Goal: Information Seeking & Learning: Learn about a topic

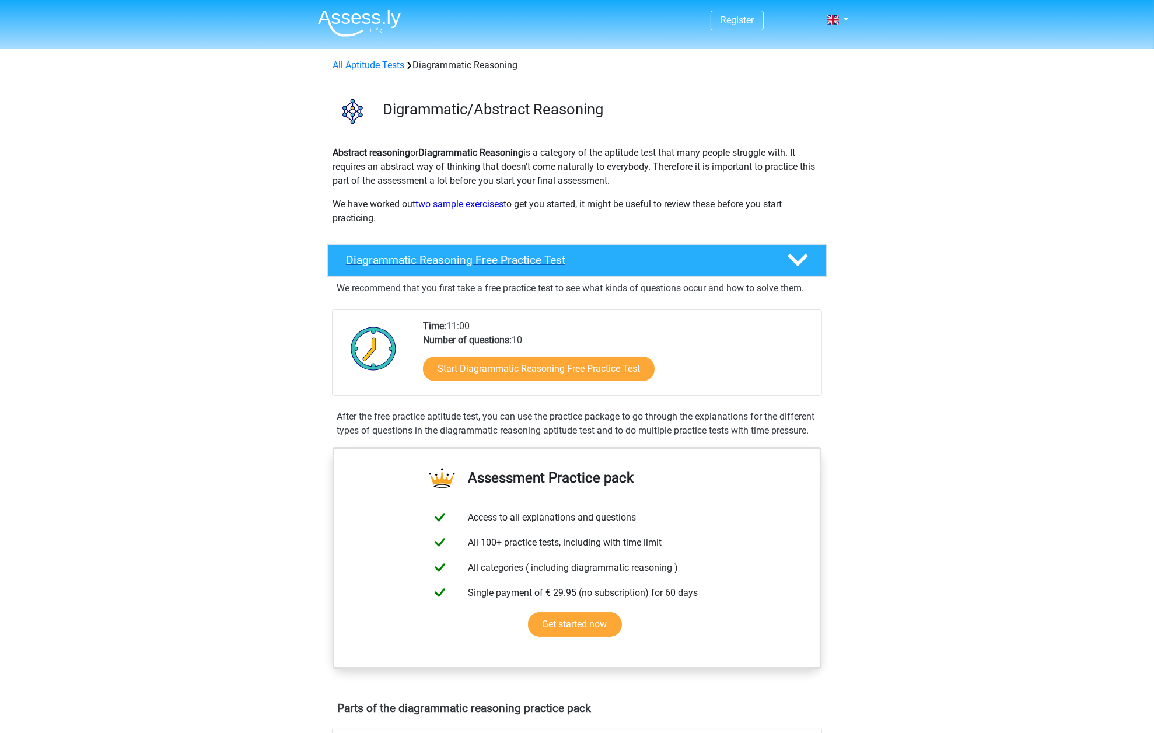
click at [497, 265] on h4 "Diagrammatic Reasoning Free Practice Test" at bounding box center [557, 259] width 422 height 13
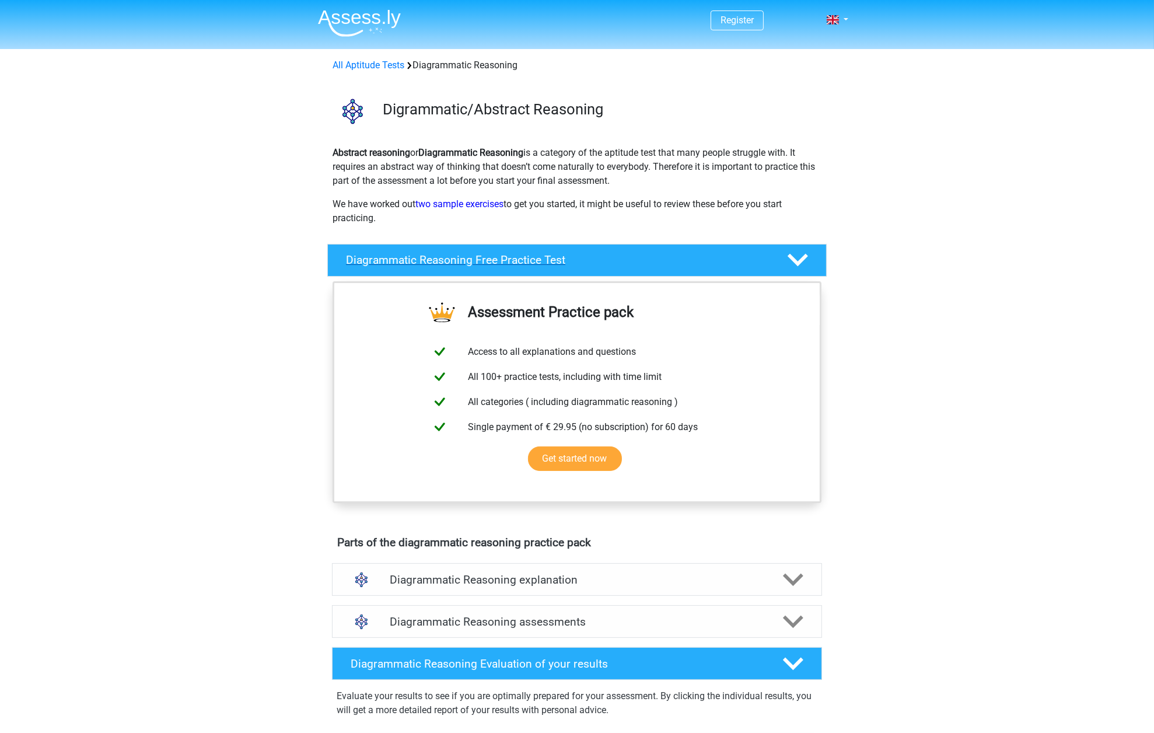
click at [812, 263] on div at bounding box center [797, 260] width 40 height 20
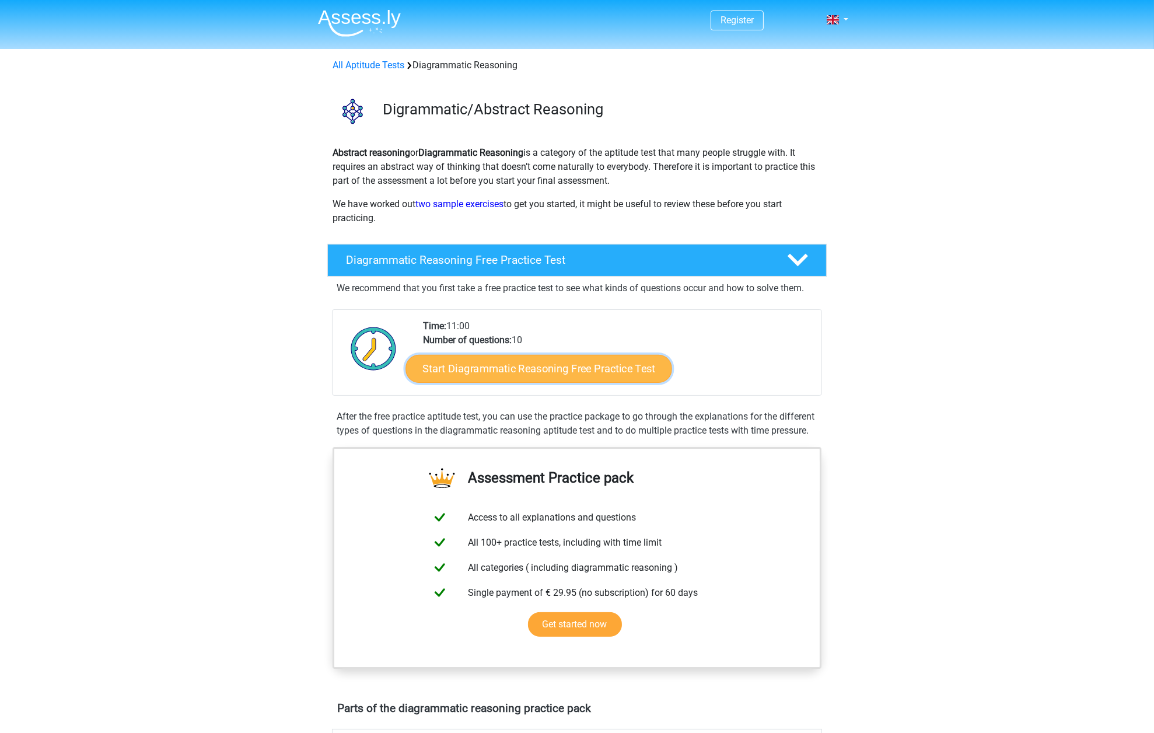
click at [488, 366] on link "Start Diagrammatic Reasoning Free Practice Test" at bounding box center [539, 368] width 267 height 28
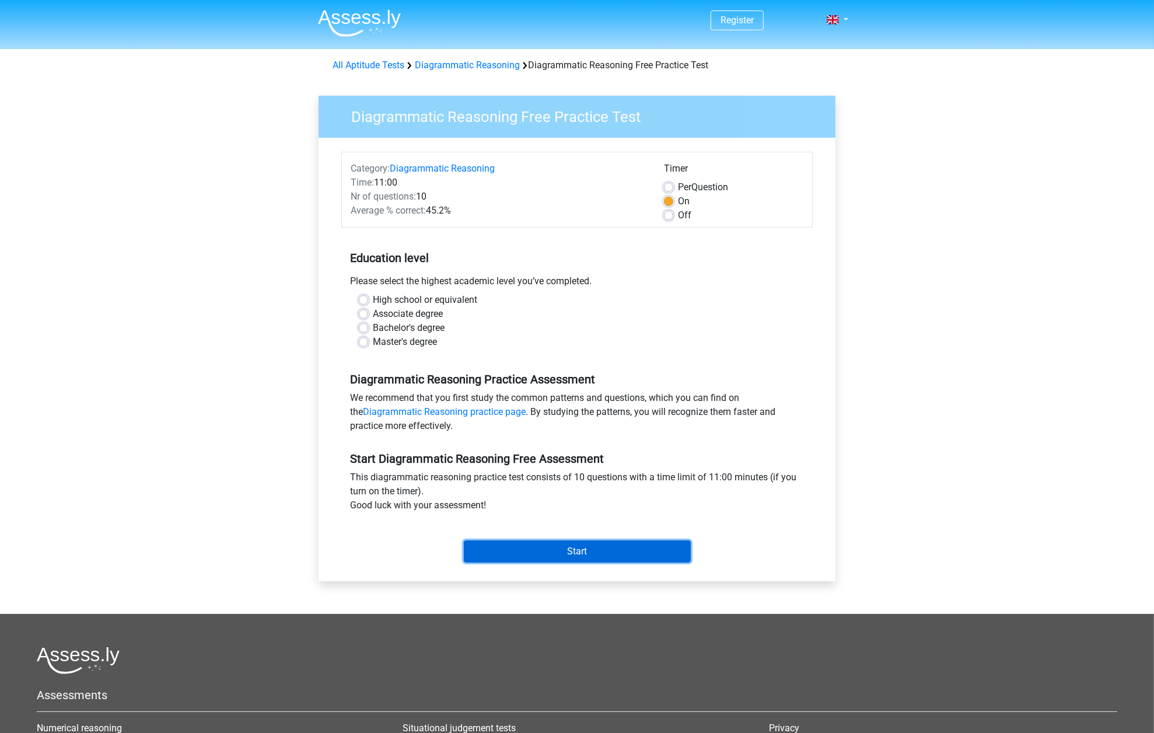
click at [655, 561] on input "Start" at bounding box center [577, 551] width 227 height 22
click at [373, 341] on label "Master's degree" at bounding box center [405, 342] width 64 height 14
click at [365, 341] on input "Master's degree" at bounding box center [363, 341] width 9 height 12
radio input "true"
click at [570, 539] on div "Start" at bounding box center [576, 542] width 471 height 41
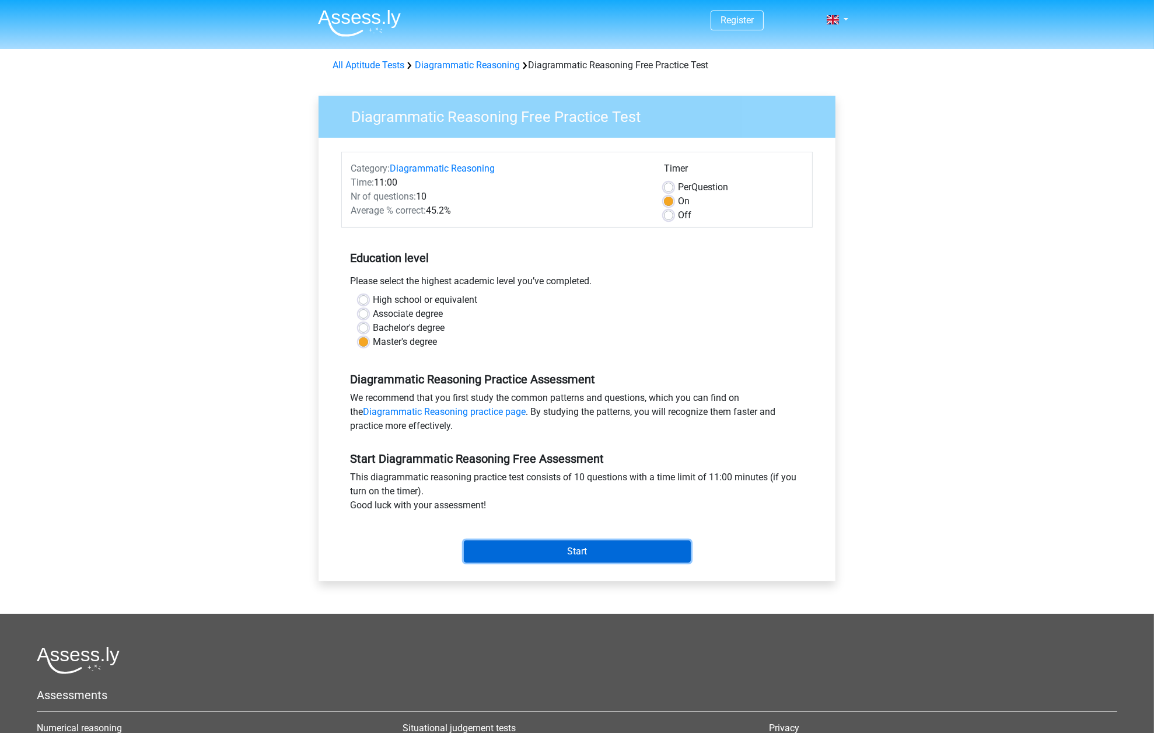
click at [561, 559] on input "Start" at bounding box center [577, 551] width 227 height 22
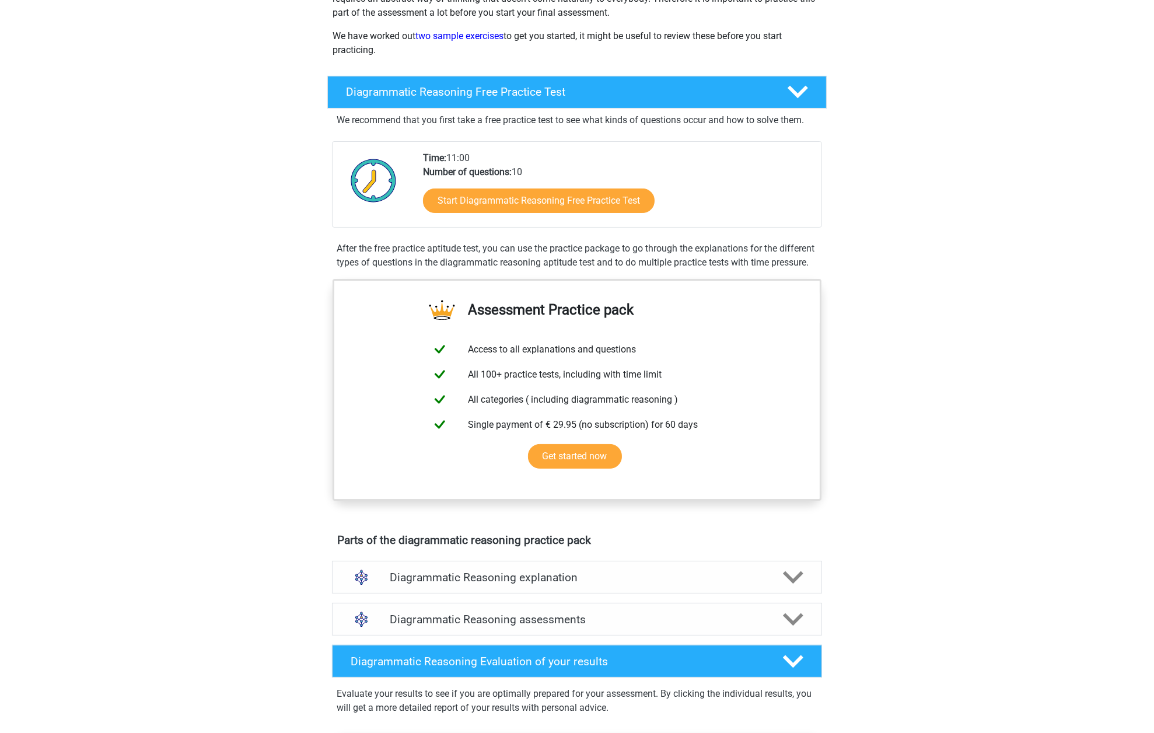
scroll to position [336, 0]
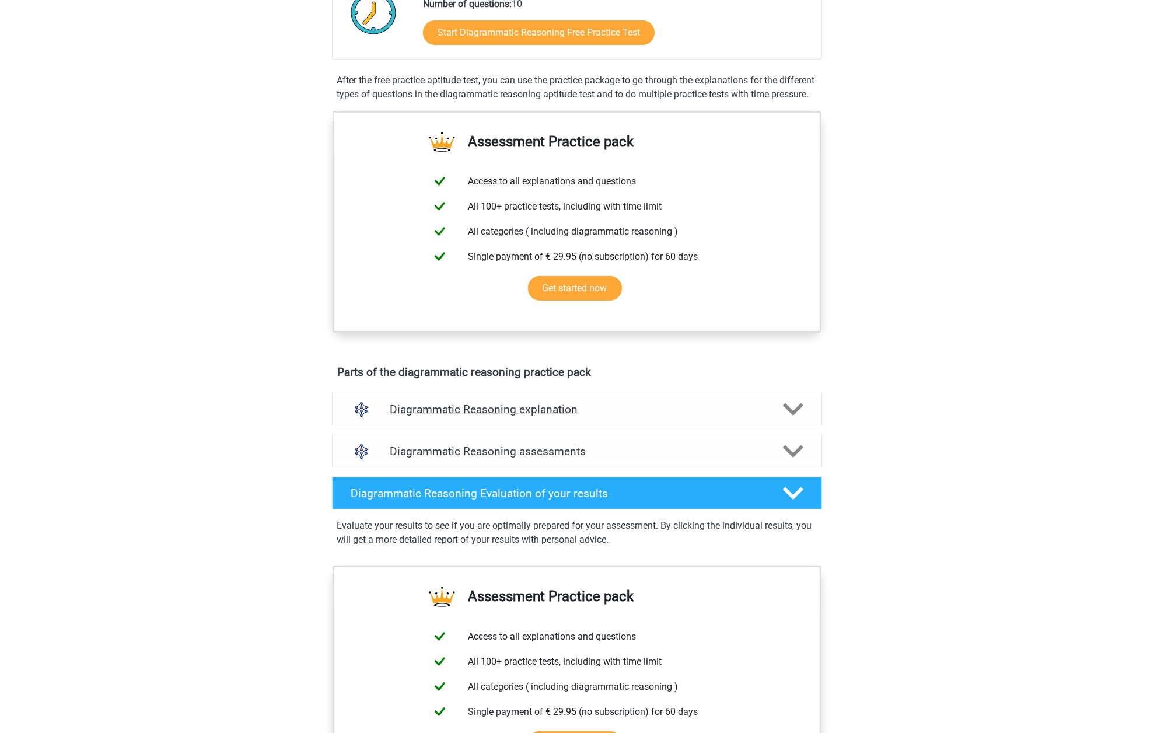
click at [791, 420] on icon at bounding box center [793, 409] width 20 height 20
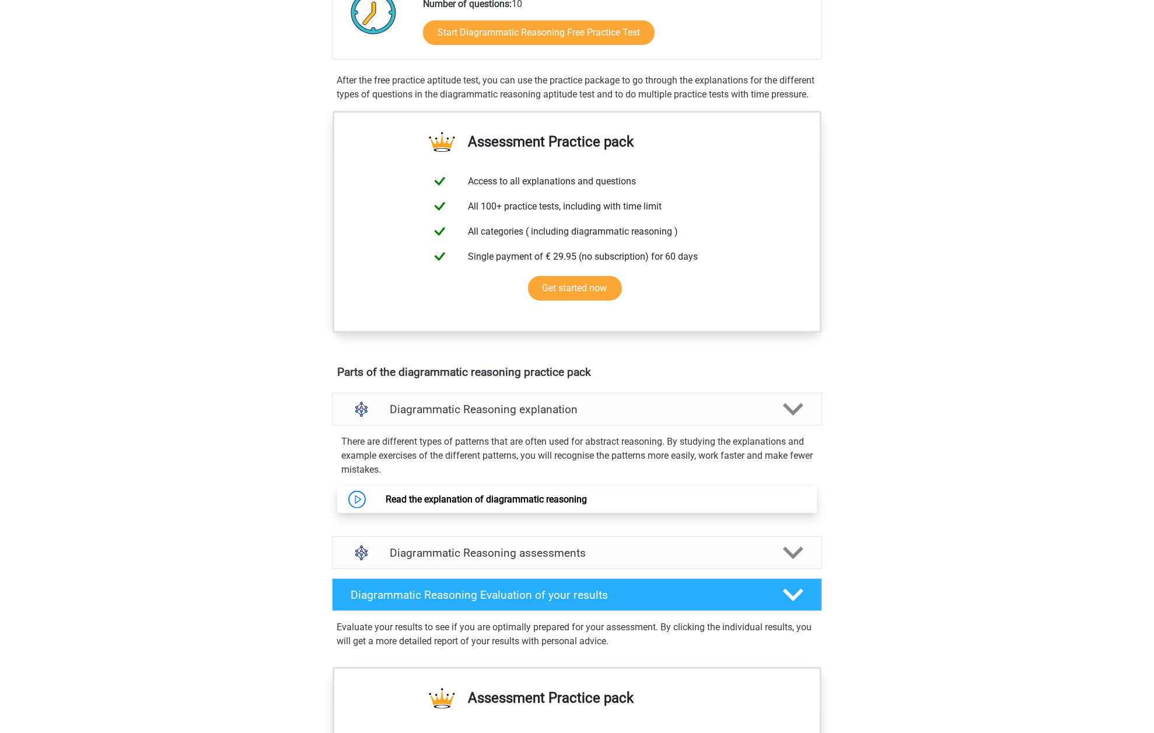
click at [392, 505] on link "Read the explanation of diagrammatic reasoning" at bounding box center [486, 499] width 201 height 11
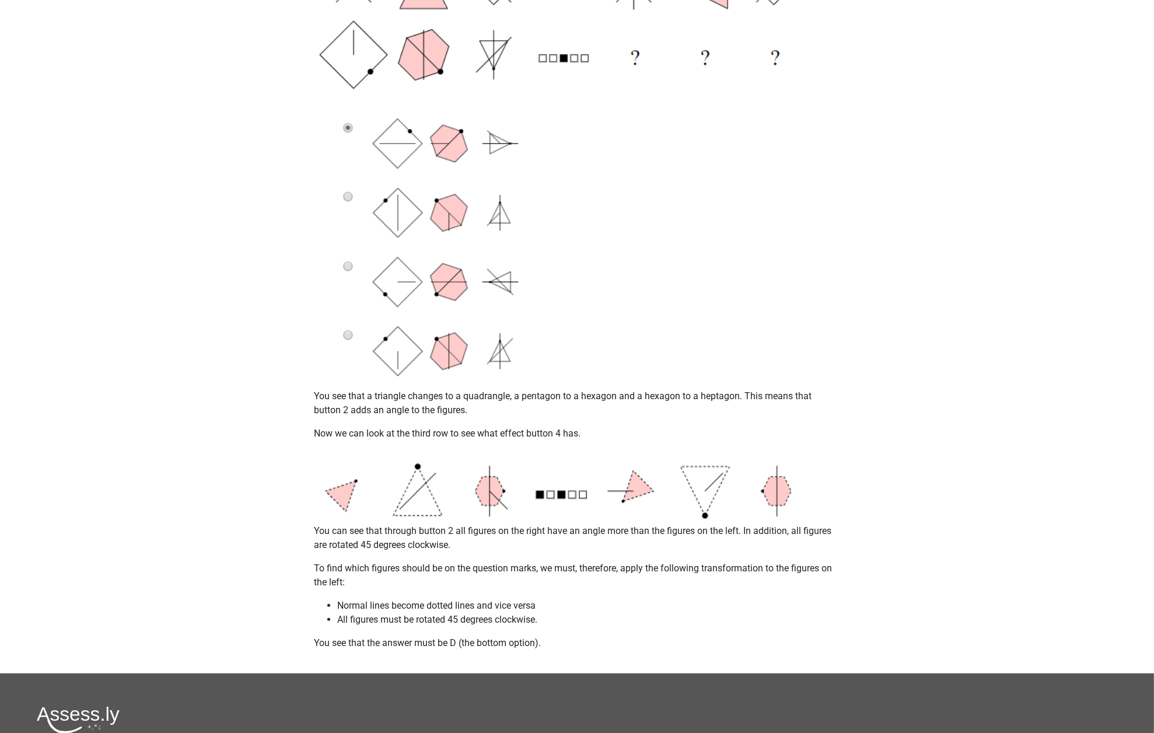
scroll to position [819, 0]
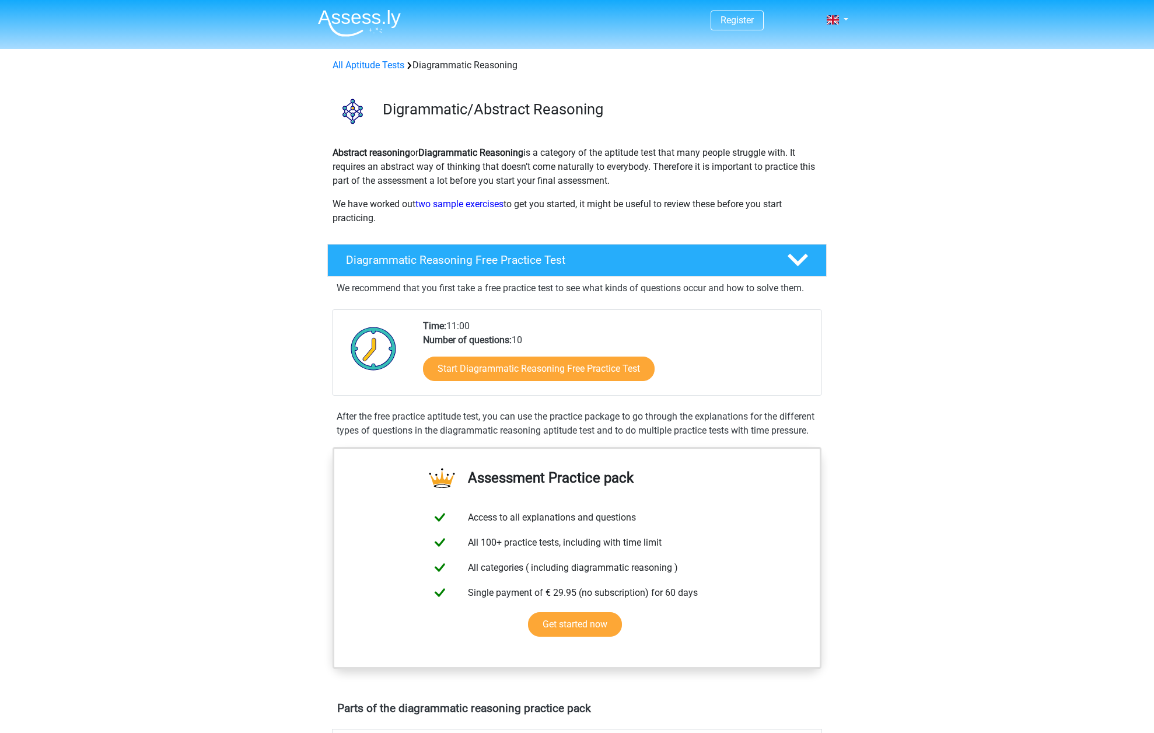
scroll to position [336, 0]
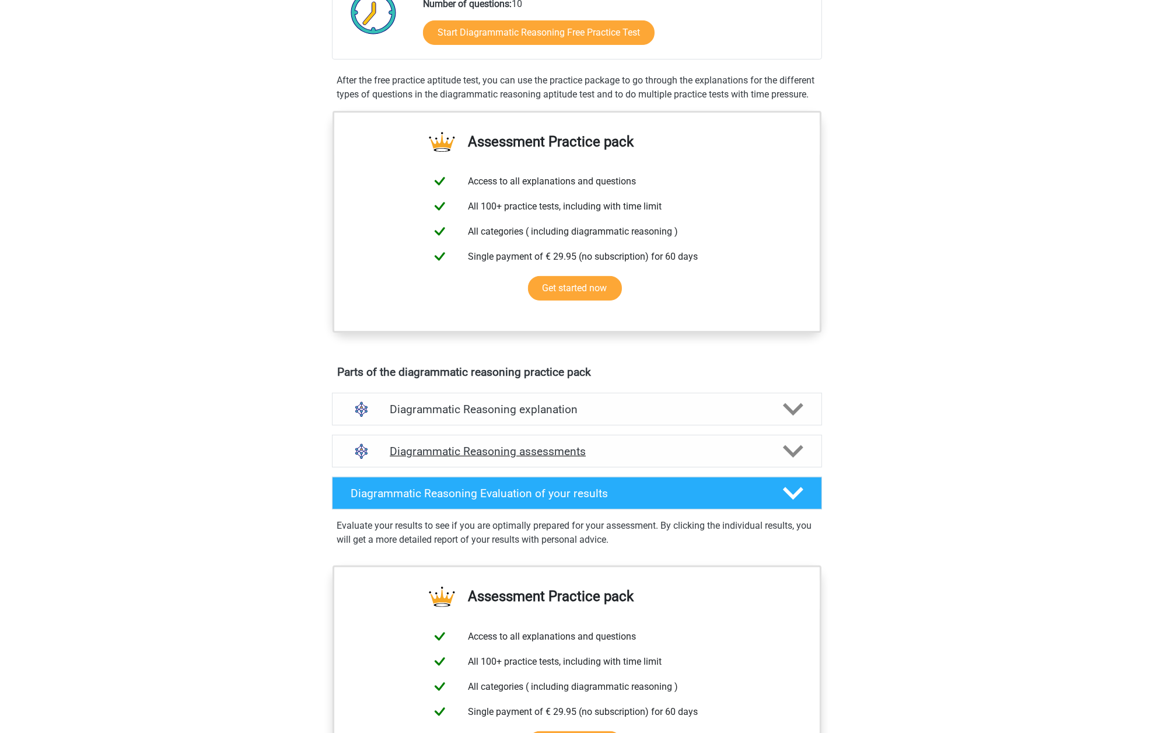
click at [574, 458] on h4 "Diagrammatic Reasoning assessments" at bounding box center [577, 451] width 375 height 13
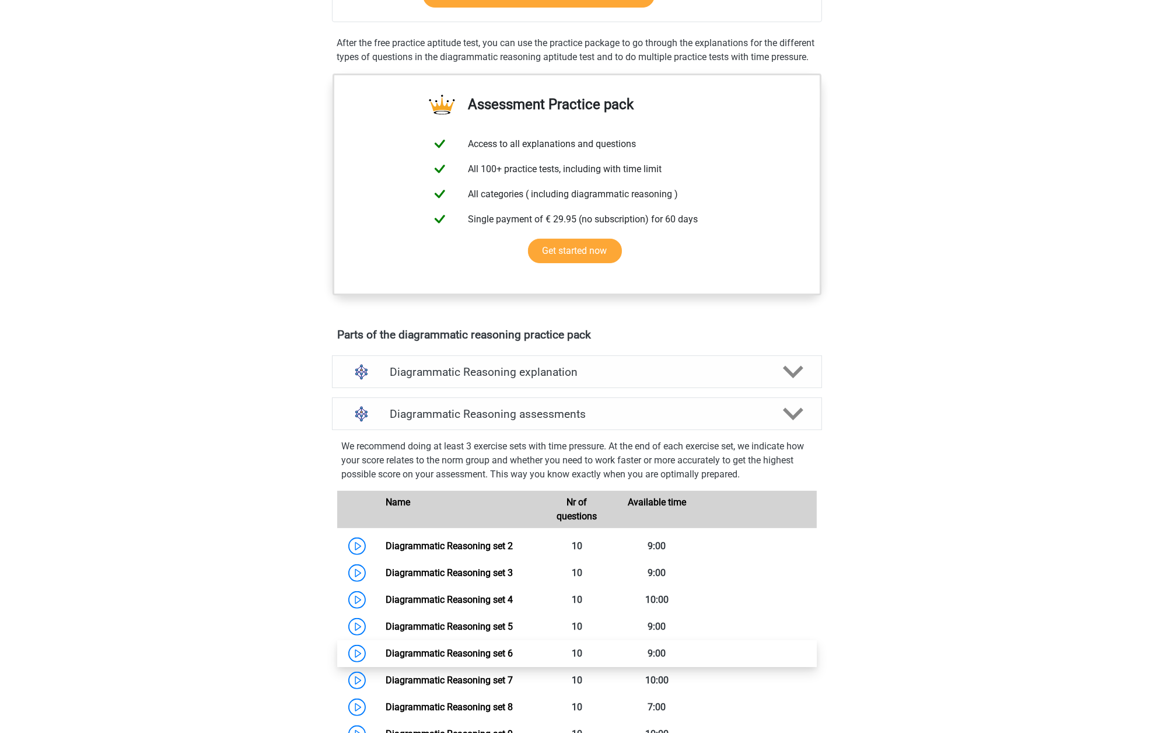
scroll to position [483, 0]
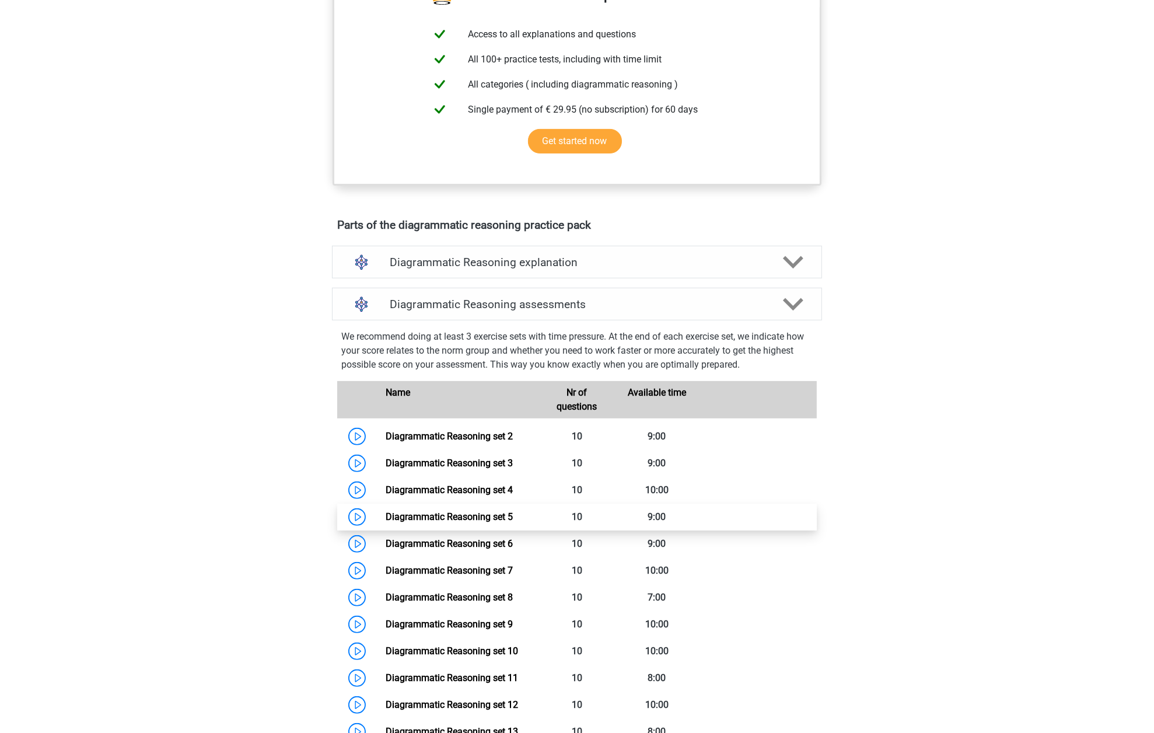
click at [487, 522] on link "Diagrammatic Reasoning set 5" at bounding box center [449, 516] width 127 height 11
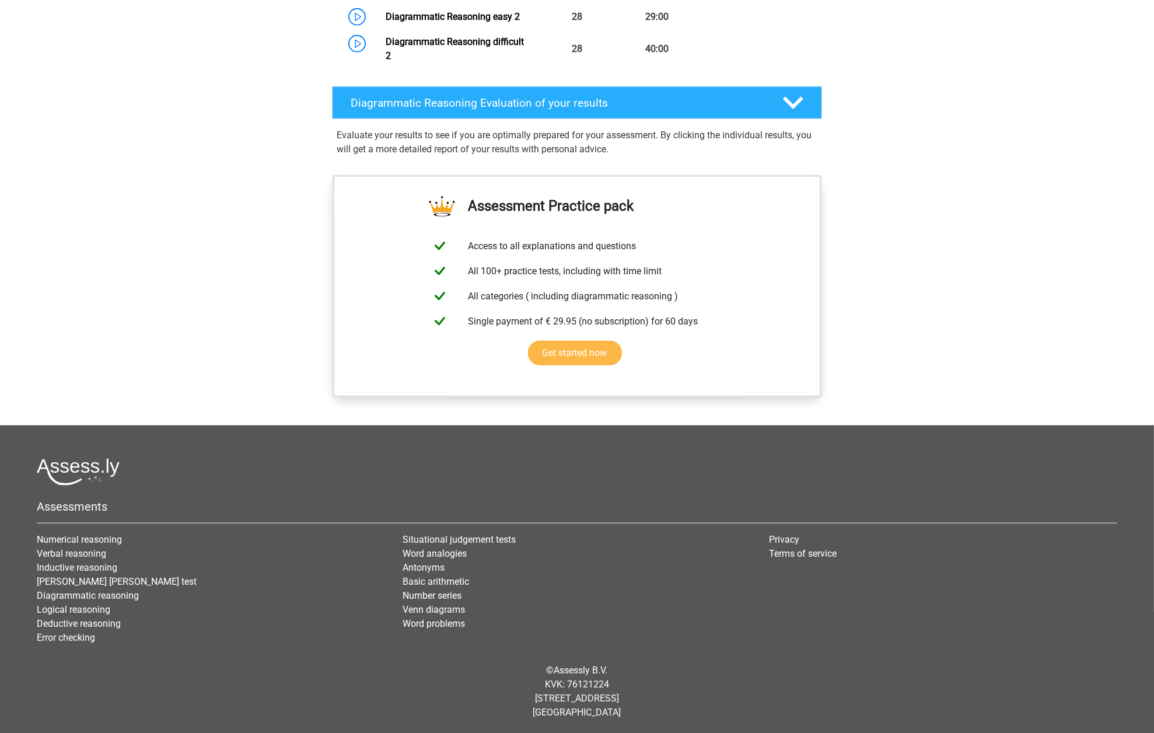
scroll to position [1329, 0]
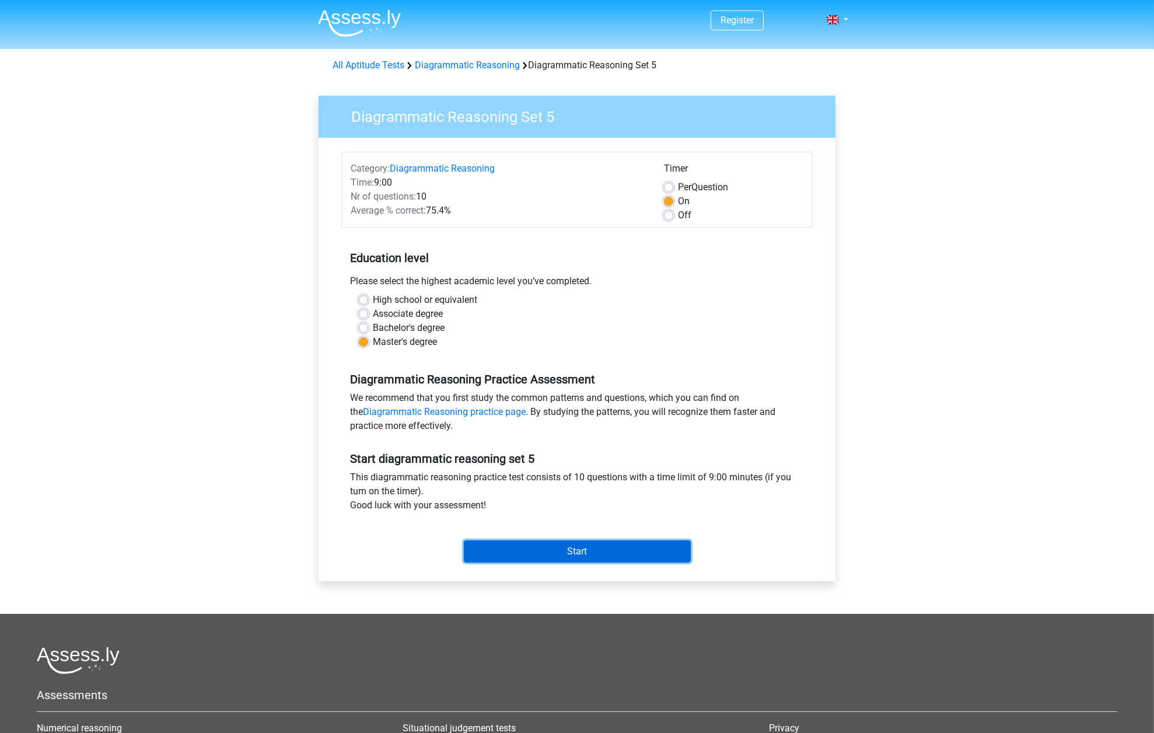
click at [575, 554] on input "Start" at bounding box center [577, 551] width 227 height 22
